Goal: Information Seeking & Learning: Check status

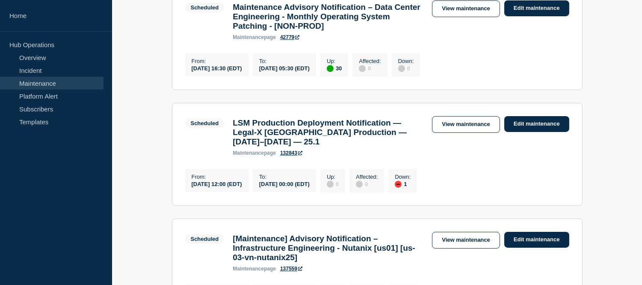
scroll to position [95, 0]
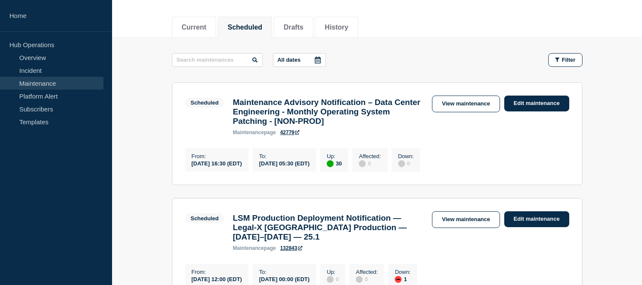
click at [321, 60] on icon at bounding box center [318, 59] width 6 height 7
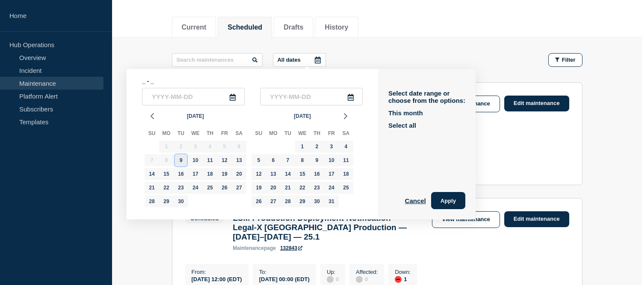
click at [183, 160] on div "9" at bounding box center [181, 160] width 12 height 12
type input "2025-09-09"
click at [181, 184] on div "23" at bounding box center [181, 187] width 12 height 12
type input "2025-09-23"
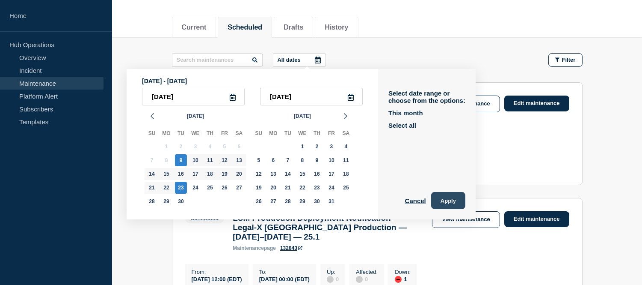
click at [451, 200] on button "Apply" at bounding box center [448, 200] width 34 height 17
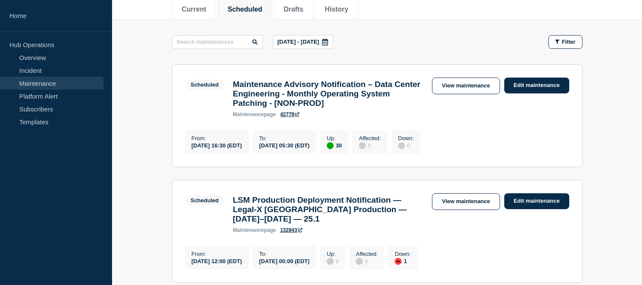
scroll to position [95, 0]
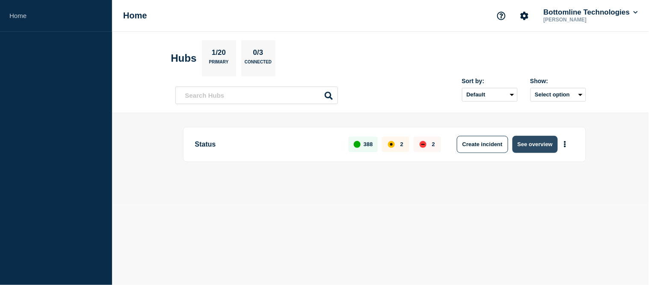
click at [539, 144] on button "See overview" at bounding box center [535, 144] width 45 height 17
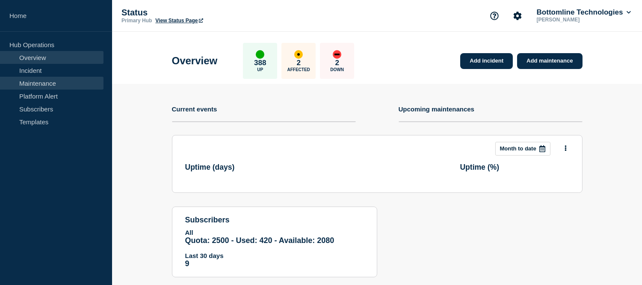
click at [58, 82] on link "Maintenance" at bounding box center [52, 83] width 104 height 13
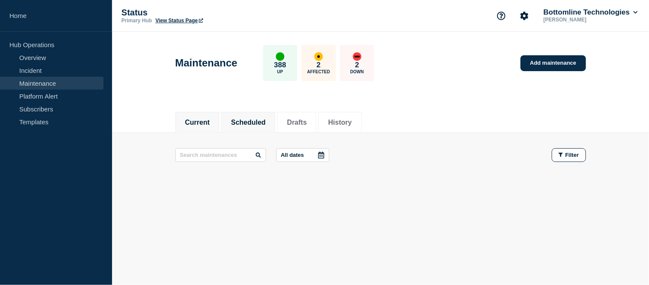
click at [251, 123] on button "Scheduled" at bounding box center [248, 123] width 35 height 8
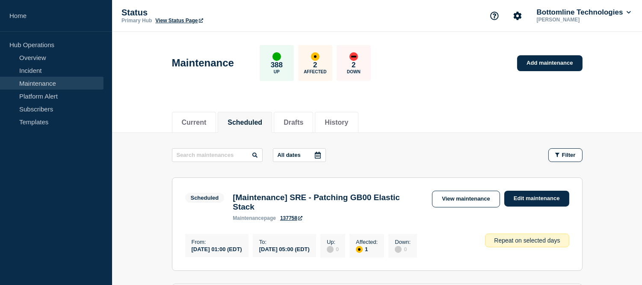
click at [321, 156] on icon at bounding box center [318, 154] width 6 height 7
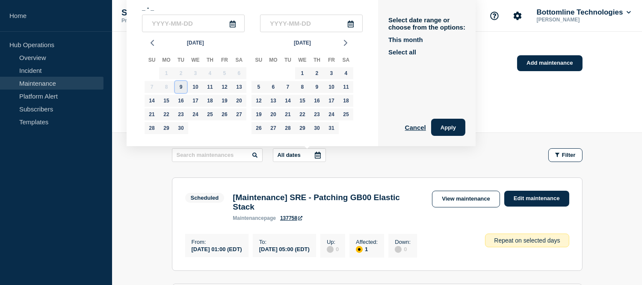
click at [181, 89] on div "9" at bounding box center [181, 87] width 12 height 12
type input "2025-09-09"
click at [185, 110] on div "23" at bounding box center [181, 114] width 12 height 12
type input "2025-09-23"
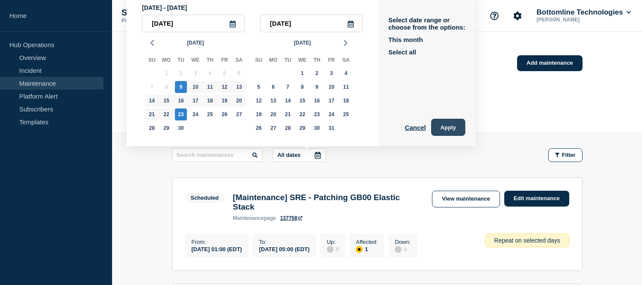
click at [456, 128] on button "Apply" at bounding box center [448, 127] width 34 height 17
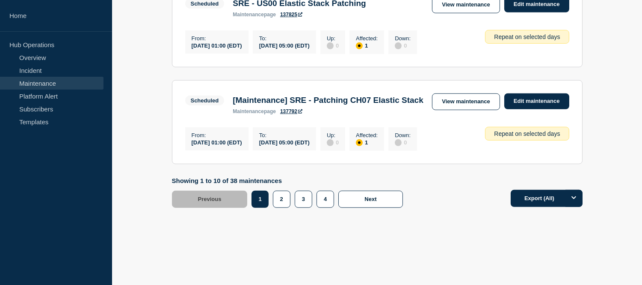
scroll to position [1086, 0]
click at [324, 194] on button "4" at bounding box center [326, 198] width 18 height 17
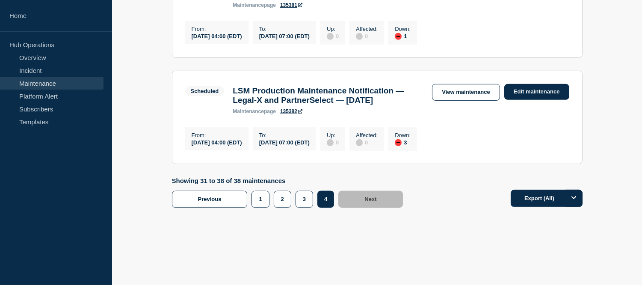
scroll to position [921, 0]
click at [308, 193] on button "3" at bounding box center [305, 198] width 18 height 17
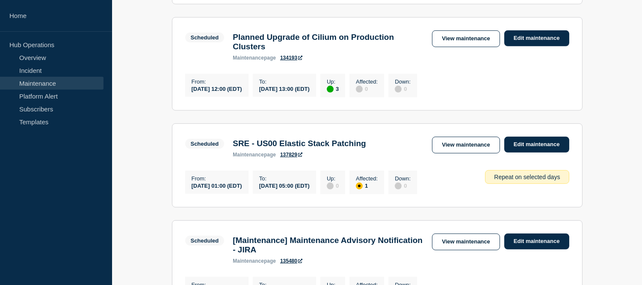
scroll to position [1074, 0]
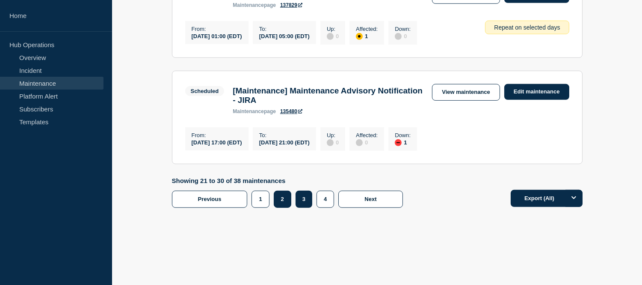
click at [285, 196] on button "2" at bounding box center [283, 198] width 18 height 17
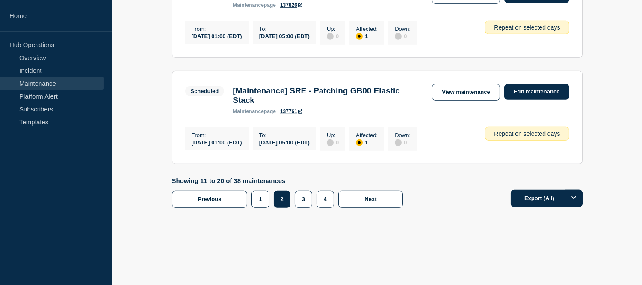
scroll to position [1188, 0]
click at [262, 193] on button "1" at bounding box center [261, 198] width 18 height 17
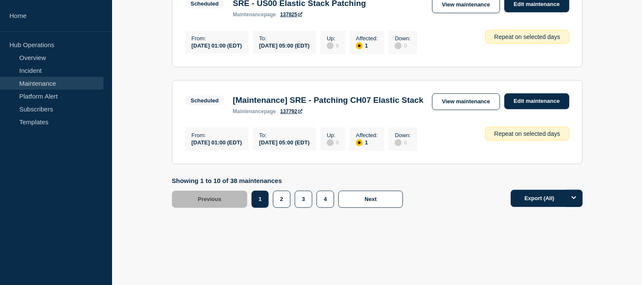
scroll to position [1086, 0]
click at [286, 203] on button "2" at bounding box center [282, 198] width 18 height 17
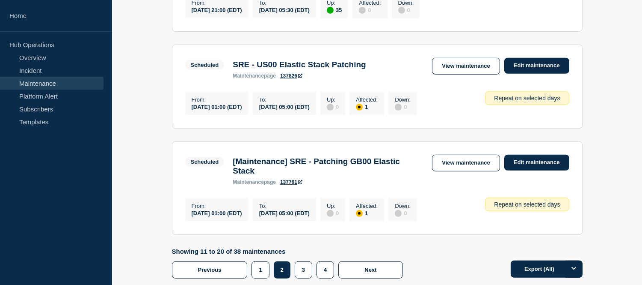
scroll to position [1133, 0]
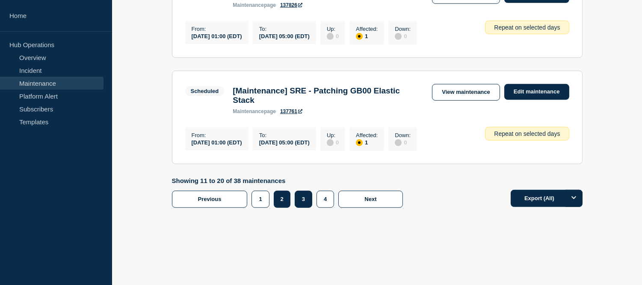
click at [303, 208] on button "3" at bounding box center [304, 198] width 18 height 17
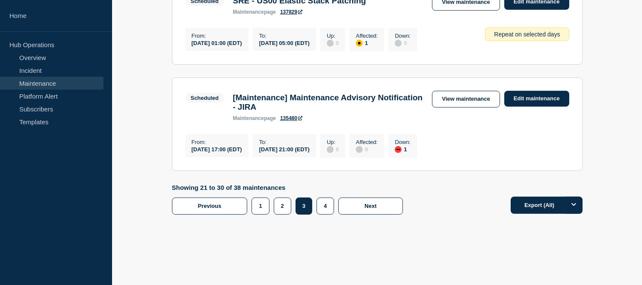
scroll to position [1046, 0]
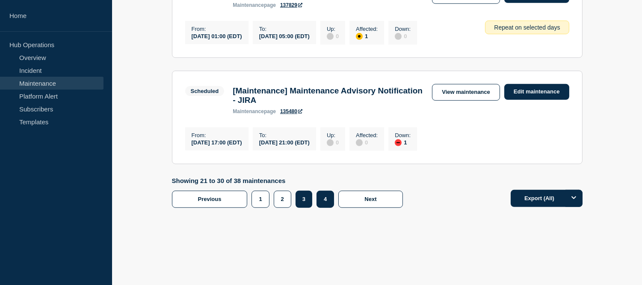
click at [320, 208] on button "4" at bounding box center [326, 198] width 18 height 17
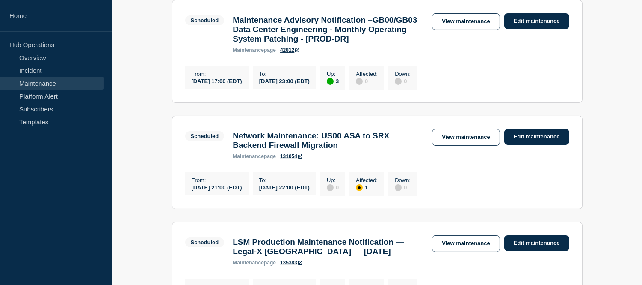
scroll to position [428, 0]
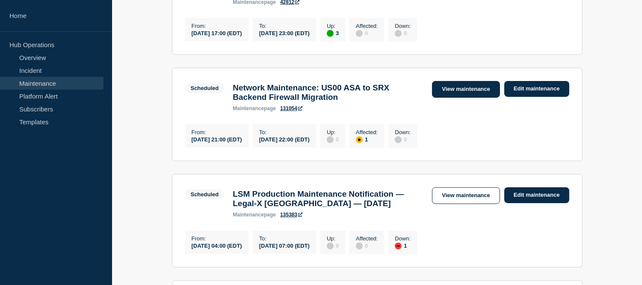
click at [446, 98] on link "View maintenance" at bounding box center [466, 89] width 68 height 17
